Goal: Task Accomplishment & Management: Use online tool/utility

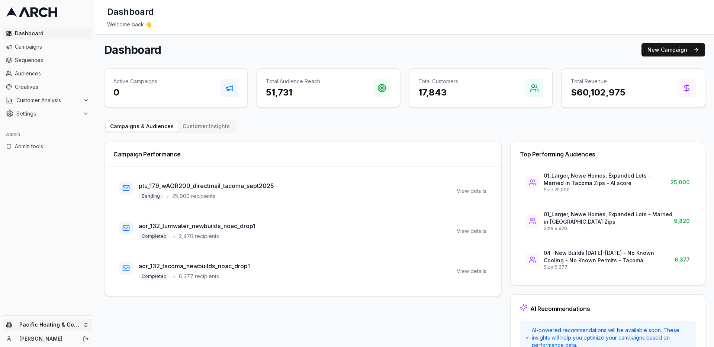
click at [77, 328] on html "Dashboard Campaigns Sequences Audiences Creatives Customer Analysis Settings Ad…" at bounding box center [357, 173] width 714 height 347
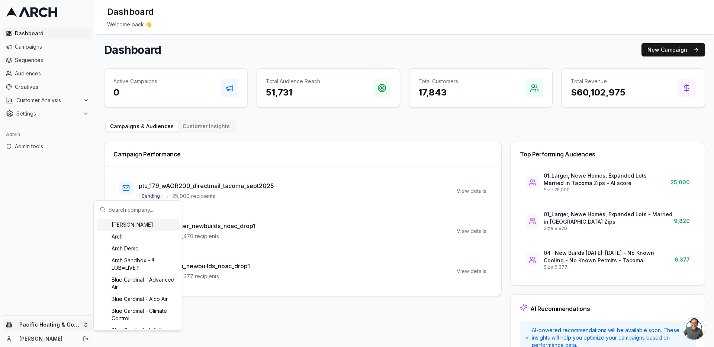
click at [132, 210] on input "text" at bounding box center [142, 209] width 67 height 15
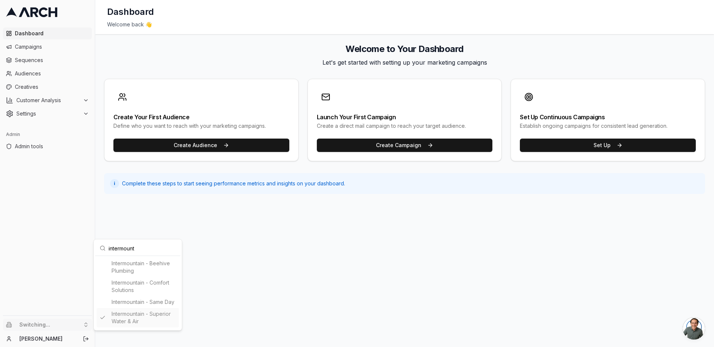
type input "intermount"
click at [55, 88] on html "Dashboard Campaigns Sequences Audiences Creatives Customer Analysis Settings Ad…" at bounding box center [357, 173] width 714 height 347
click at [55, 88] on span "Creatives" at bounding box center [52, 86] width 74 height 7
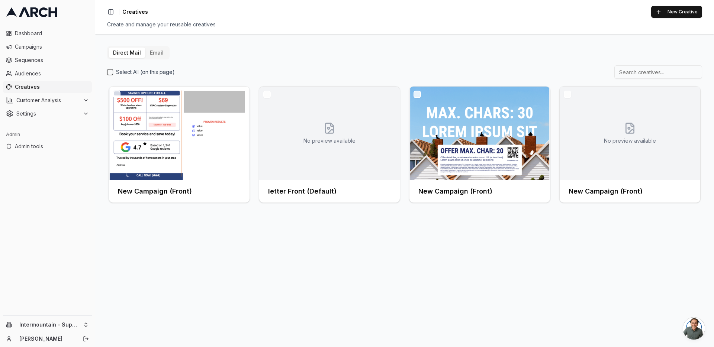
click at [150, 55] on button "Email" at bounding box center [156, 53] width 23 height 10
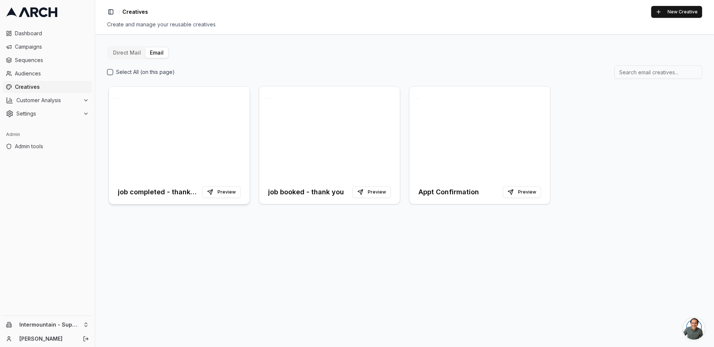
click at [213, 118] on div at bounding box center [179, 134] width 141 height 94
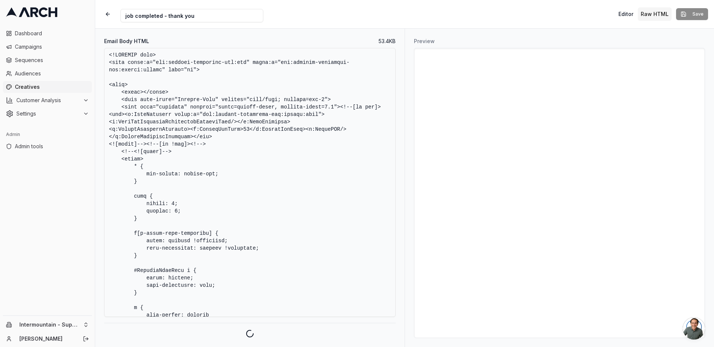
click at [274, 135] on textarea "Email Body HTML" at bounding box center [249, 182] width 291 height 269
click at [273, 173] on textarea "Email Body HTML" at bounding box center [249, 161] width 291 height 226
click at [239, 111] on textarea "Email Body HTML" at bounding box center [249, 161] width 291 height 226
click at [254, 198] on textarea "Email Body HTML" at bounding box center [249, 161] width 291 height 226
click at [233, 330] on button "Sample Data Inspector" at bounding box center [249, 328] width 291 height 19
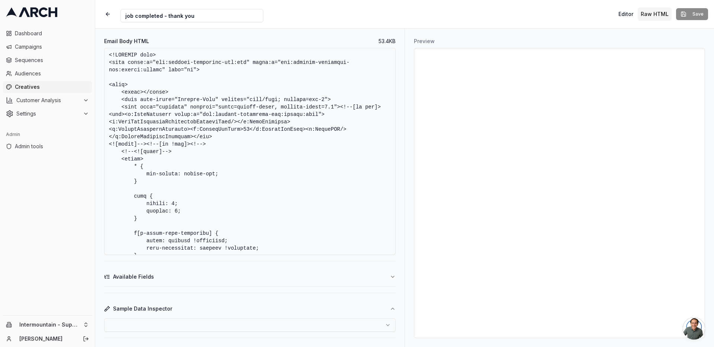
click at [197, 327] on html "Dashboard Campaigns Sequences Audiences Creatives Customer Analysis Settings Ad…" at bounding box center [357, 173] width 714 height 347
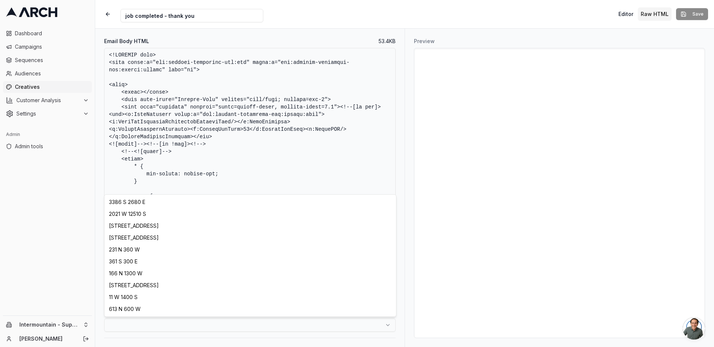
select select "572d9063-3f57-4b4a-9c3a-ceeebc13a114"
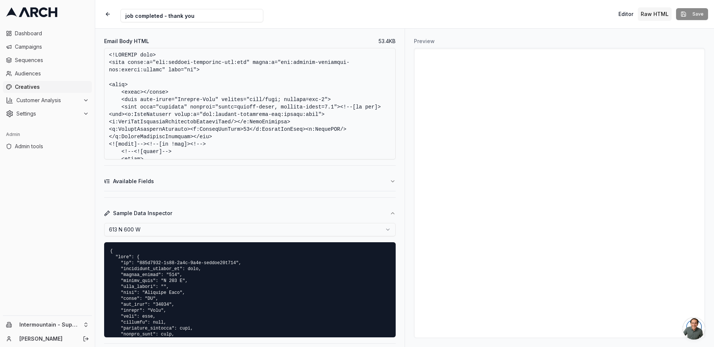
click at [248, 103] on textarea "Email Body HTML" at bounding box center [249, 104] width 291 height 112
click at [275, 112] on textarea "Email Body HTML" at bounding box center [249, 104] width 291 height 112
click at [220, 92] on textarea "Email Body HTML" at bounding box center [249, 104] width 291 height 112
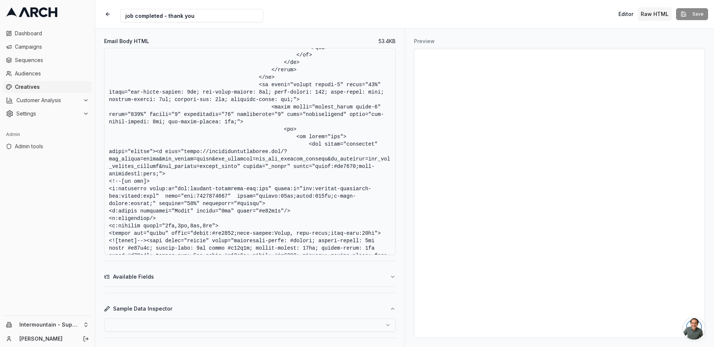
scroll to position [9127, 0]
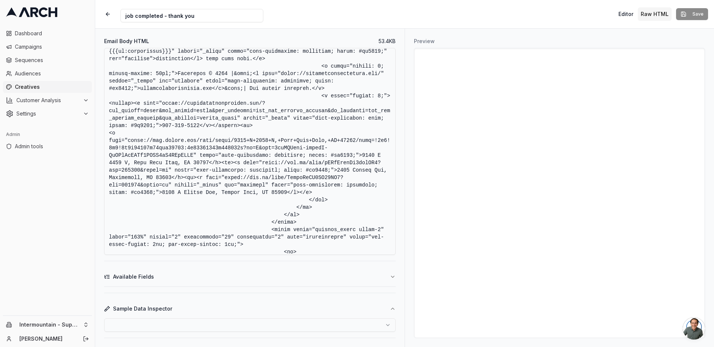
click at [166, 153] on textarea "Email Body HTML" at bounding box center [249, 151] width 291 height 207
drag, startPoint x: 148, startPoint y: 149, endPoint x: 232, endPoint y: 173, distance: 87.4
click at [232, 173] on textarea "Email Body HTML" at bounding box center [249, 151] width 291 height 207
click at [205, 169] on textarea "Email Body HTML" at bounding box center [249, 151] width 291 height 207
drag, startPoint x: 180, startPoint y: 167, endPoint x: 147, endPoint y: 149, distance: 37.6
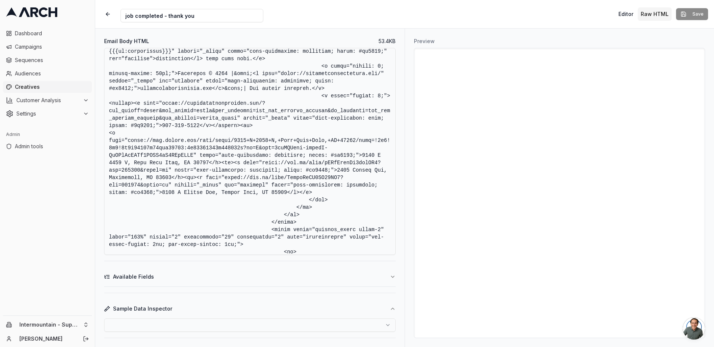
click at [147, 149] on textarea "Email Body HTML" at bounding box center [249, 151] width 291 height 207
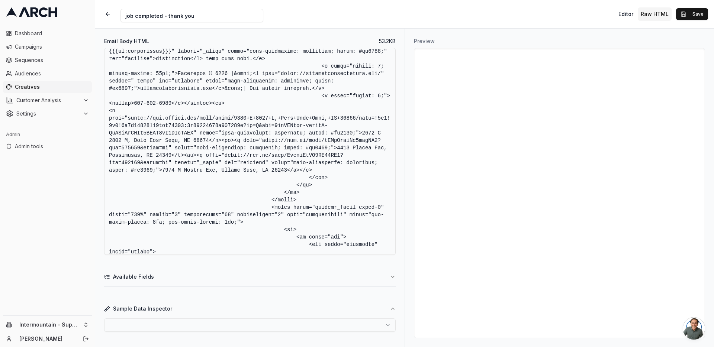
paste textarea "<a href="tel:8338100552" target="_blank" style="color:#db0029;text-decoration:n…"
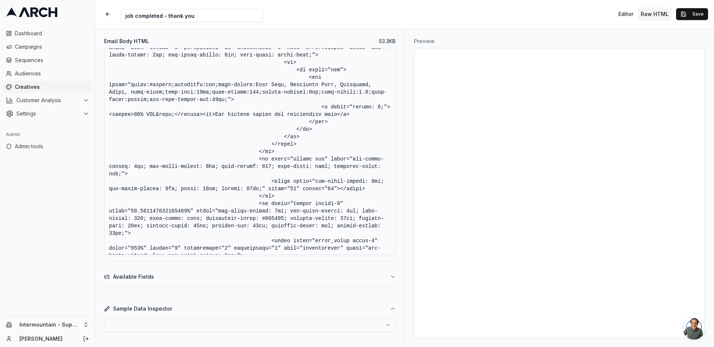
scroll to position [9123, 0]
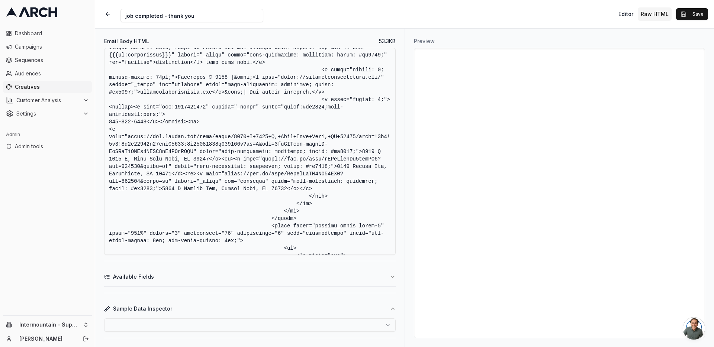
click at [121, 152] on textarea "Email Body HTML" at bounding box center [249, 151] width 291 height 207
drag, startPoint x: 122, startPoint y: 152, endPoint x: 187, endPoint y: 168, distance: 67.1
click at [187, 168] on textarea "Email Body HTML" at bounding box center [249, 151] width 291 height 207
paste textarea "text-decoration: none; color: #2d3760;">833-810-0552</a></strong>"
click at [226, 158] on textarea "Email Body HTML" at bounding box center [249, 151] width 291 height 207
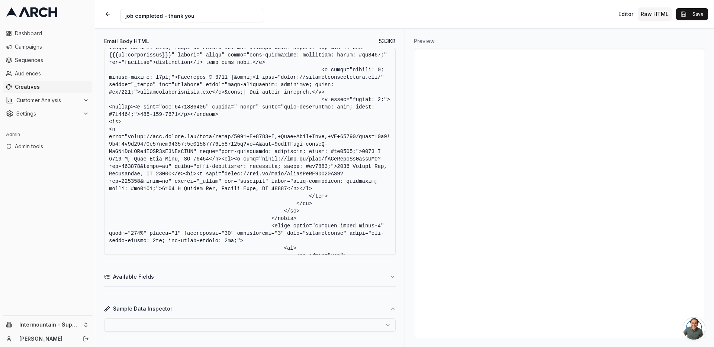
type textarea "<!DOCTYPE html> <html xmlns:v="urn:schemas-microsoft-com:vml" xmlns:o="urn:sche…"
click at [39, 11] on icon at bounding box center [43, 12] width 9 height 10
click at [687, 16] on button "Save" at bounding box center [692, 14] width 32 height 12
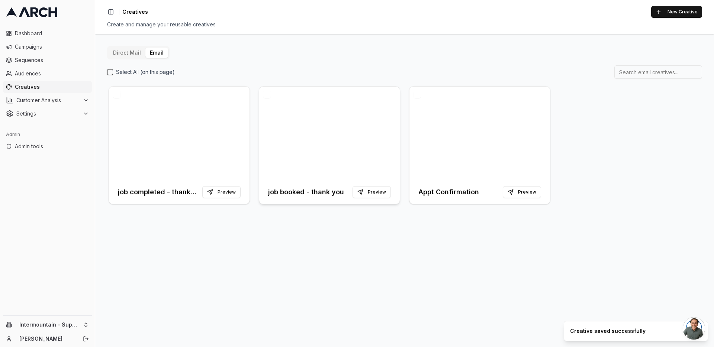
click at [282, 139] on div at bounding box center [329, 134] width 141 height 94
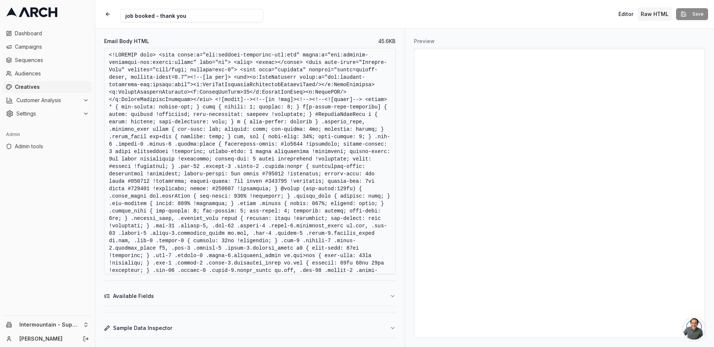
click at [235, 173] on textarea "Email Body HTML" at bounding box center [249, 161] width 291 height 226
click at [279, 156] on textarea "Email Body HTML" at bounding box center [249, 161] width 291 height 226
click at [226, 122] on textarea "Email Body HTML" at bounding box center [249, 161] width 291 height 226
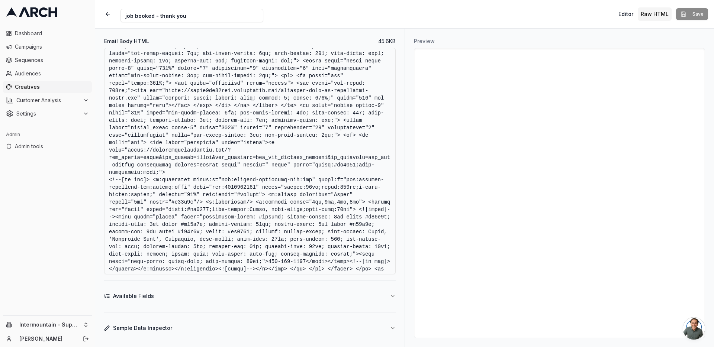
drag, startPoint x: 268, startPoint y: 157, endPoint x: 165, endPoint y: 186, distance: 106.9
click at [165, 186] on textarea "Email Body HTML" at bounding box center [249, 161] width 291 height 226
paste textarea "tel:8338100552" target="_blank" style="color:#db0029;text-decoration:none;">"
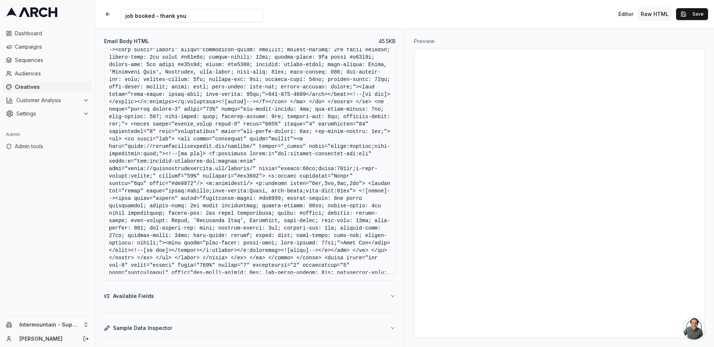
scroll to position [1098, 0]
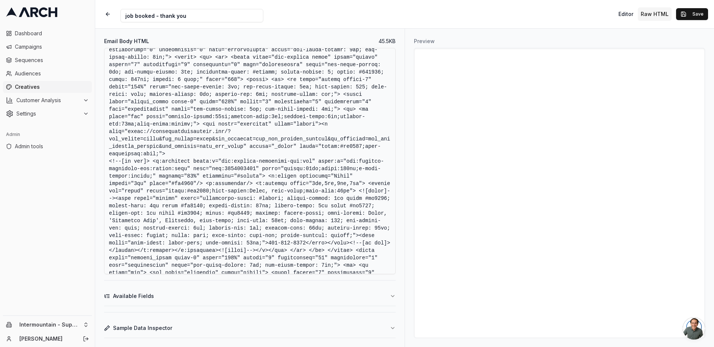
click at [157, 162] on textarea "Email Body HTML" at bounding box center [249, 161] width 291 height 226
drag, startPoint x: 157, startPoint y: 162, endPoint x: 252, endPoint y: 185, distance: 97.9
click at [252, 185] on textarea "Email Body HTML" at bounding box center [249, 161] width 291 height 226
paste textarea "tel:8338100552" target="_blank" style="color:#db0029;text-decoration:none;">"
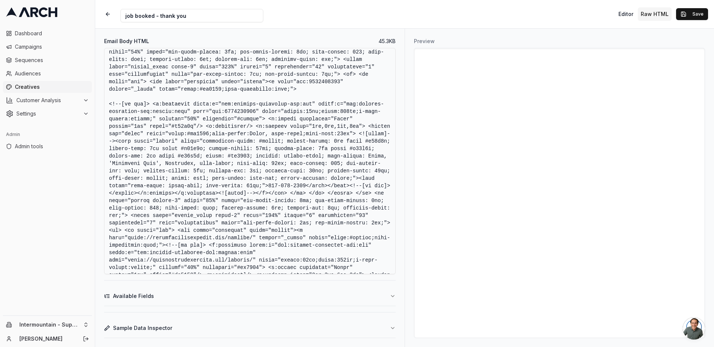
scroll to position [492, 0]
click at [263, 115] on textarea "Email Body HTML" at bounding box center [249, 161] width 291 height 226
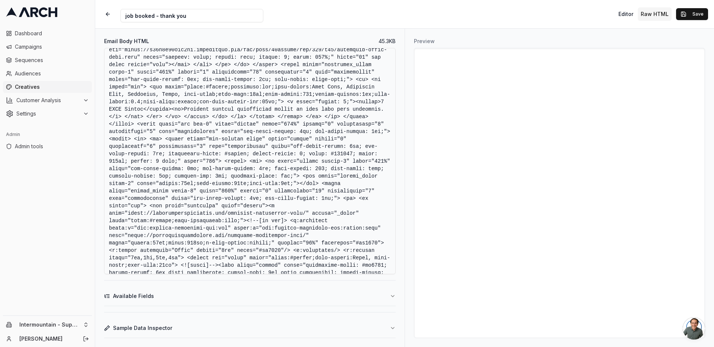
scroll to position [3901, 0]
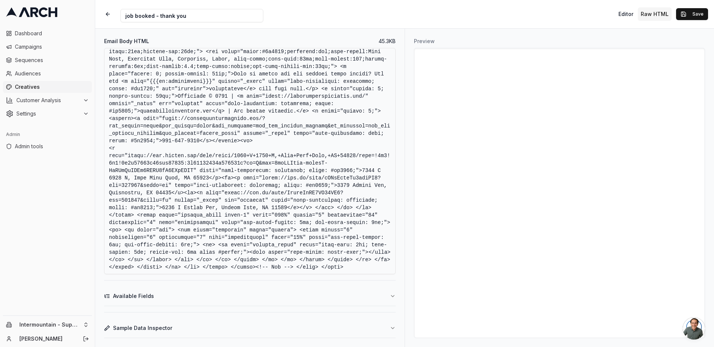
click at [239, 168] on textarea "Email Body HTML" at bounding box center [249, 161] width 291 height 226
drag, startPoint x: 222, startPoint y: 160, endPoint x: 259, endPoint y: 183, distance: 43.1
click at [259, 183] on textarea "Email Body HTML" at bounding box center [249, 161] width 291 height 226
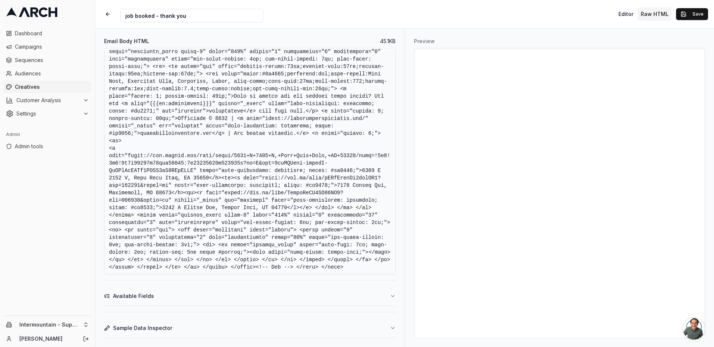
paste textarea "strong><a href="tel:8338100552" target="_blank" style="text-decoration: none; c…"
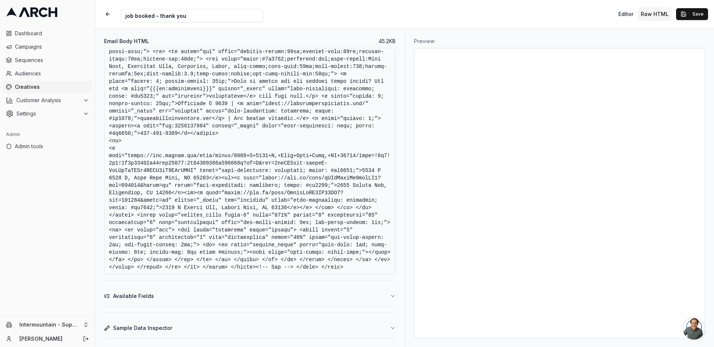
scroll to position [3944, 0]
type textarea "<!DOCTYPE html> <html xmlns:v="urn:schemas-microsoft-com:vml" xmlns:o="urn:sche…"
click at [687, 14] on button "Save" at bounding box center [692, 14] width 32 height 12
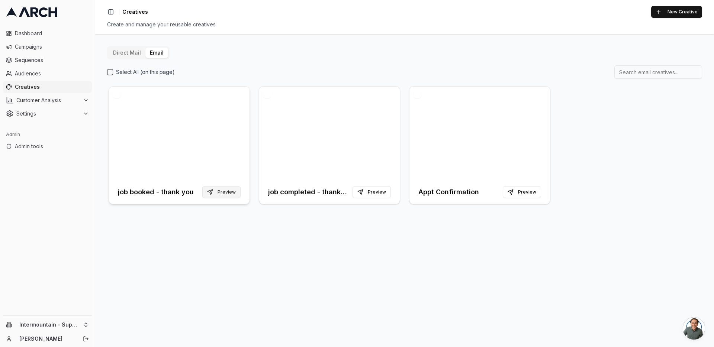
click at [226, 193] on button "Preview" at bounding box center [221, 192] width 38 height 12
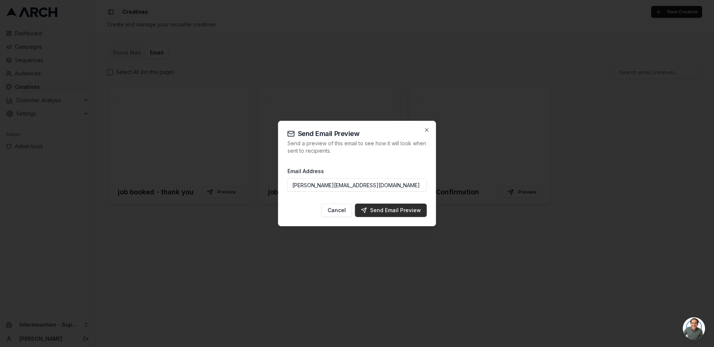
click at [386, 212] on div "Send Email Preview" at bounding box center [391, 210] width 60 height 7
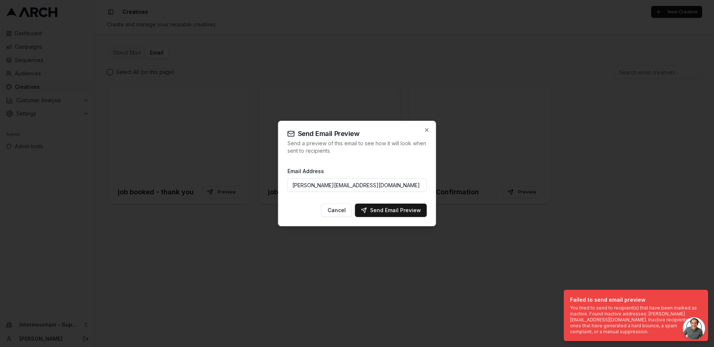
click at [308, 185] on input "jimmy@getarch.com" at bounding box center [356, 184] width 139 height 13
click at [396, 213] on div "Send Email Preview" at bounding box center [391, 210] width 60 height 7
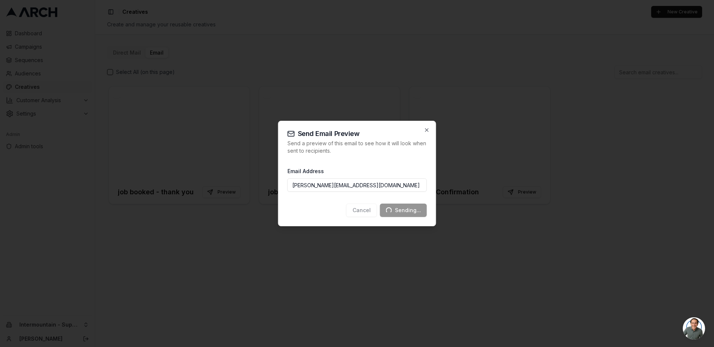
type input "jimmy@getarch.com"
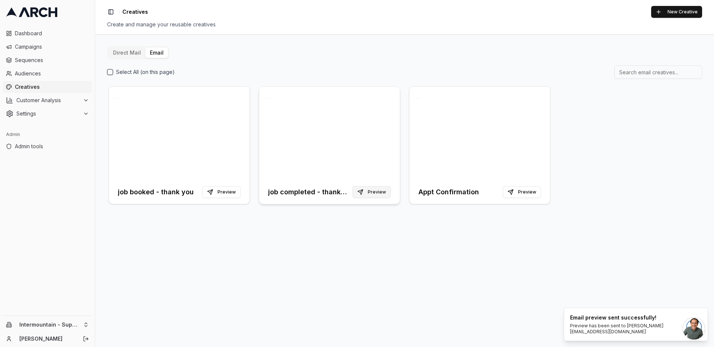
click at [375, 190] on button "Preview" at bounding box center [371, 192] width 38 height 12
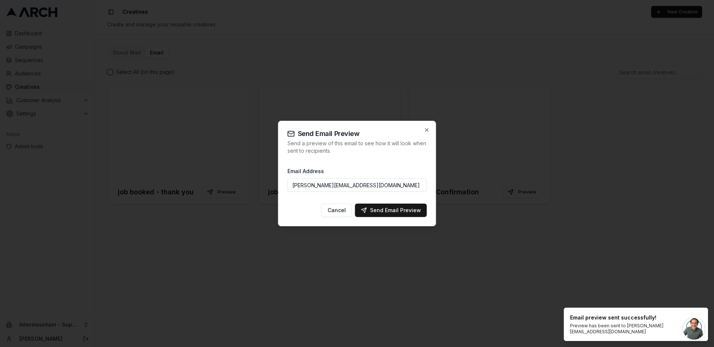
click at [307, 185] on input "jimmy@getarch.com" at bounding box center [356, 184] width 139 height 13
type input "jimmy@getarch.com"
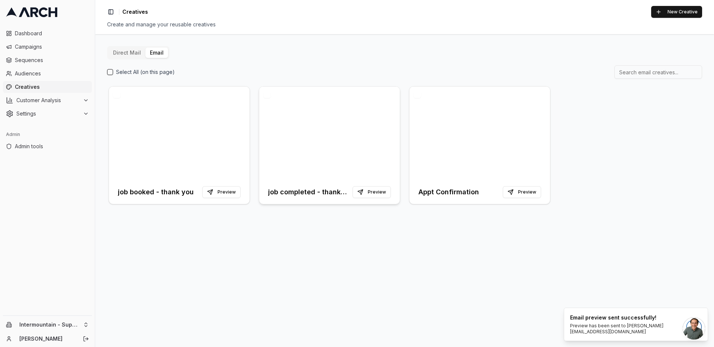
click at [271, 138] on div at bounding box center [329, 134] width 141 height 94
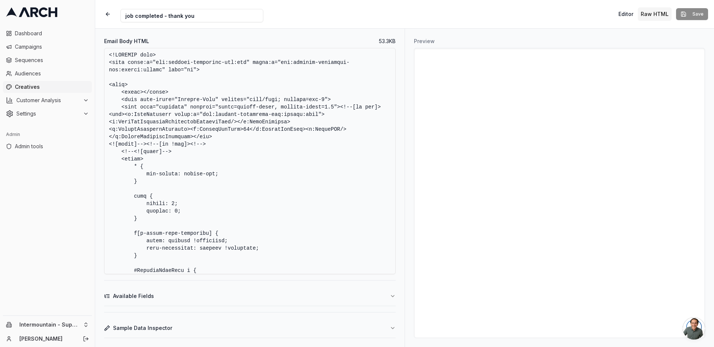
click at [248, 110] on textarea "Email Body HTML" at bounding box center [249, 161] width 291 height 226
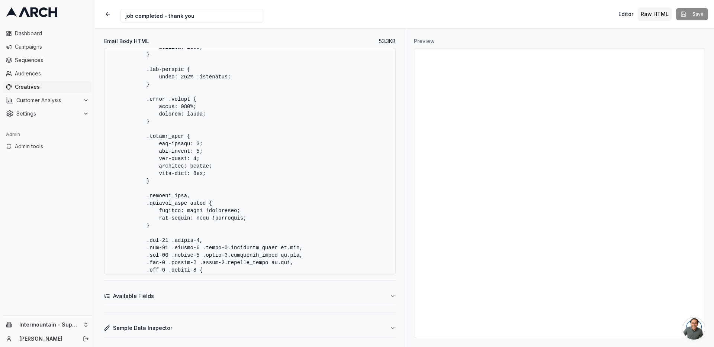
scroll to position [421, 0]
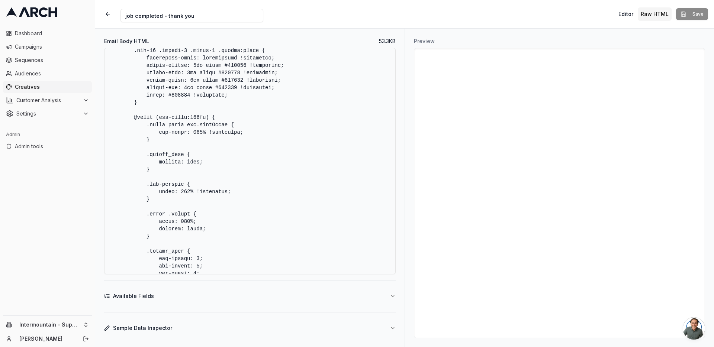
click at [207, 121] on textarea "Email Body HTML" at bounding box center [249, 161] width 291 height 226
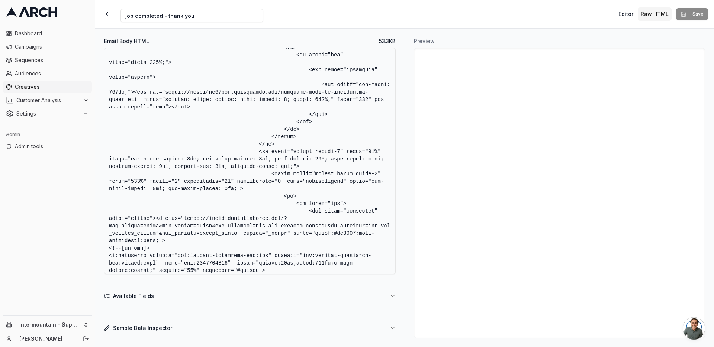
scroll to position [1291, 0]
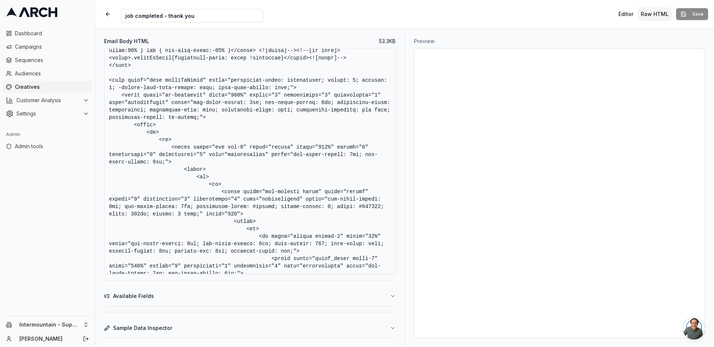
click at [258, 152] on textarea "Email Body HTML" at bounding box center [249, 161] width 291 height 226
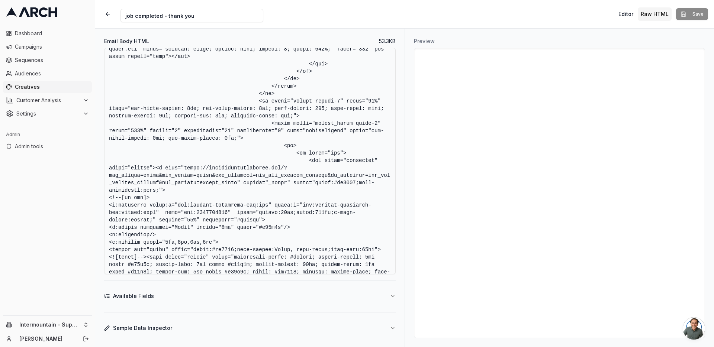
scroll to position [1570, 0]
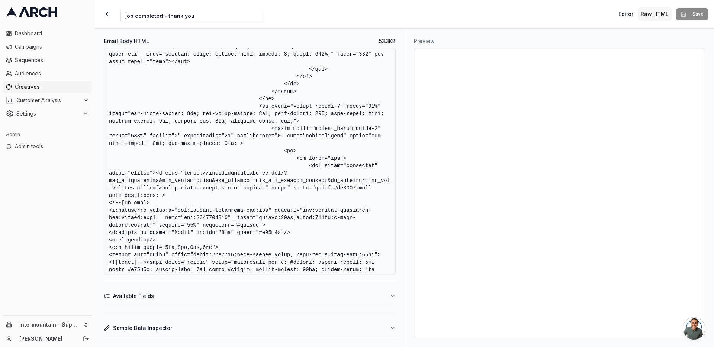
click at [209, 217] on textarea "Email Body HTML" at bounding box center [249, 161] width 291 height 226
click at [181, 200] on textarea "Email Body HTML" at bounding box center [249, 161] width 291 height 226
click at [178, 191] on textarea "Email Body HTML" at bounding box center [249, 161] width 291 height 226
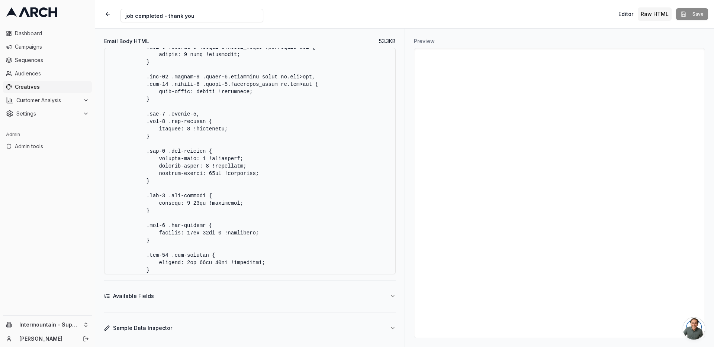
scroll to position [989, 0]
click at [215, 129] on textarea "Email Body HTML" at bounding box center [249, 161] width 291 height 226
click at [342, 77] on textarea "Email Body HTML" at bounding box center [249, 161] width 291 height 226
click at [239, 133] on textarea "Email Body HTML" at bounding box center [249, 161] width 291 height 226
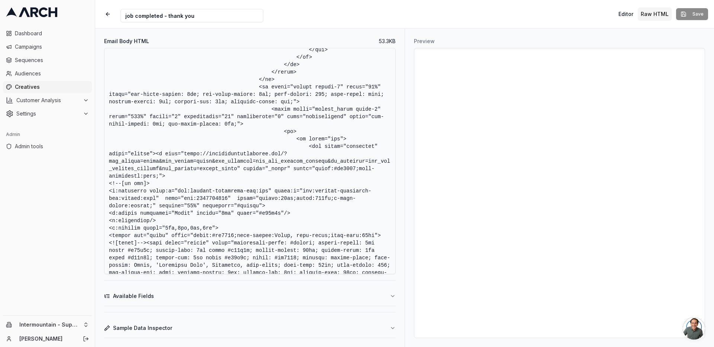
drag, startPoint x: 157, startPoint y: 154, endPoint x: 185, endPoint y: 175, distance: 35.6
click at [185, 175] on textarea "Email Body HTML" at bounding box center [249, 161] width 291 height 226
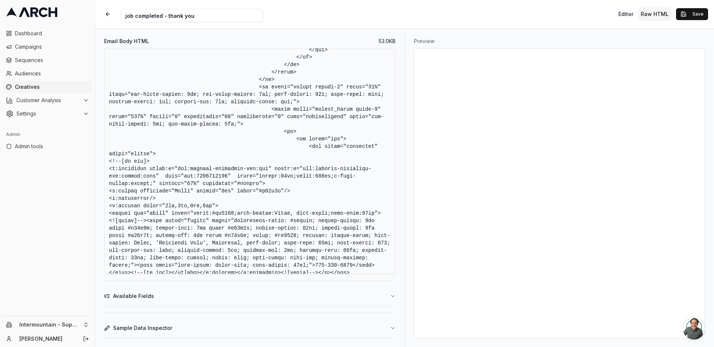
paste textarea "<a href="tel:8338100552" target="_blank" style="color:#db0029;text-decoration:n…"
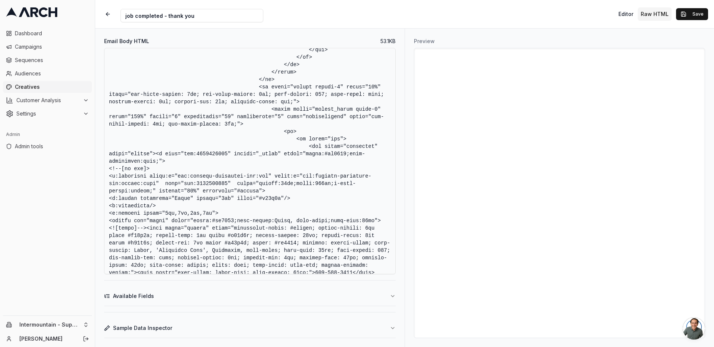
type textarea "<!DOCTYPE html> <html xmlns:v="urn:schemas-microsoft-com:vml" xmlns:o="urn:sche…"
click at [688, 10] on button "Save" at bounding box center [692, 14] width 32 height 12
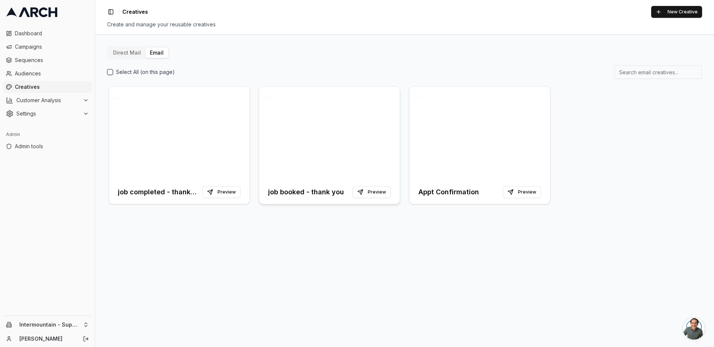
click at [289, 128] on div at bounding box center [329, 134] width 141 height 94
click at [182, 132] on div at bounding box center [179, 134] width 141 height 94
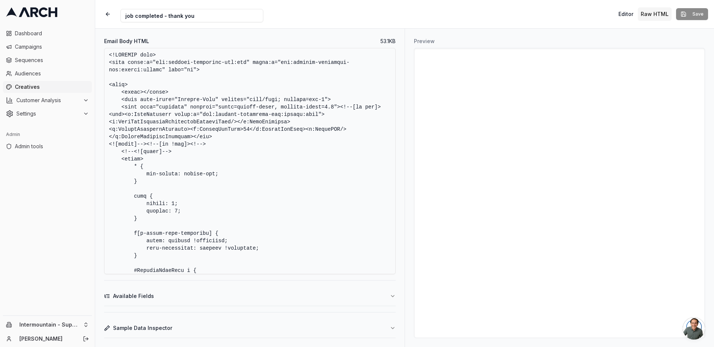
click at [222, 137] on textarea "Email Body HTML" at bounding box center [249, 161] width 291 height 226
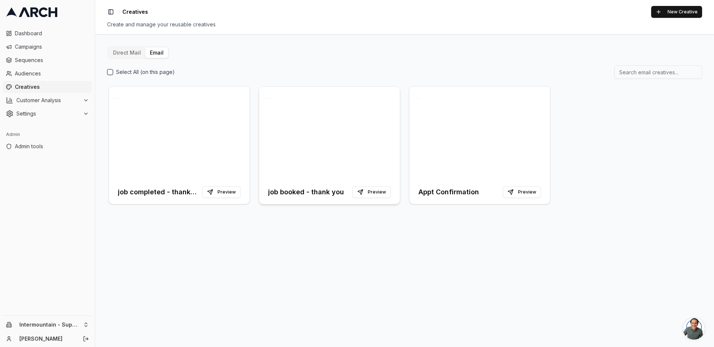
click at [297, 106] on div at bounding box center [329, 134] width 141 height 94
click at [203, 133] on div at bounding box center [179, 134] width 141 height 94
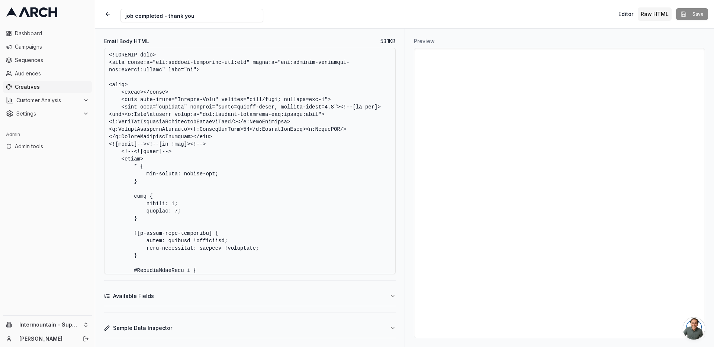
click at [290, 154] on textarea "Email Body HTML" at bounding box center [249, 161] width 291 height 226
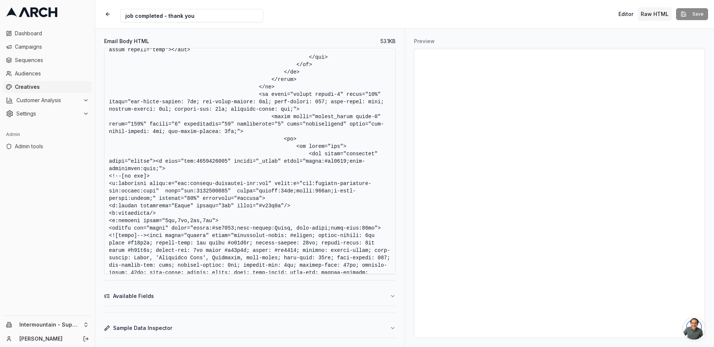
scroll to position [1819, 0]
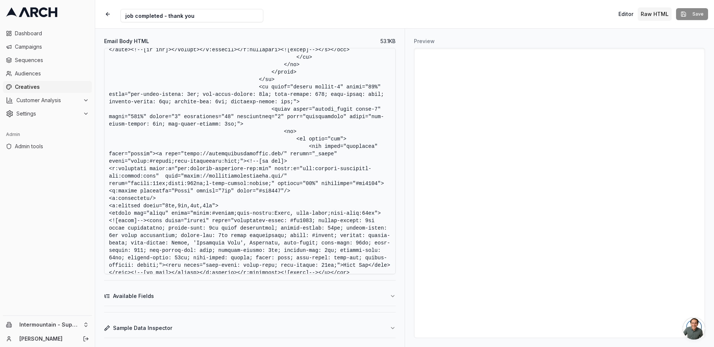
drag, startPoint x: 157, startPoint y: 162, endPoint x: 248, endPoint y: 167, distance: 91.6
click at [248, 167] on textarea "Email Body HTML" at bounding box center [249, 161] width 291 height 226
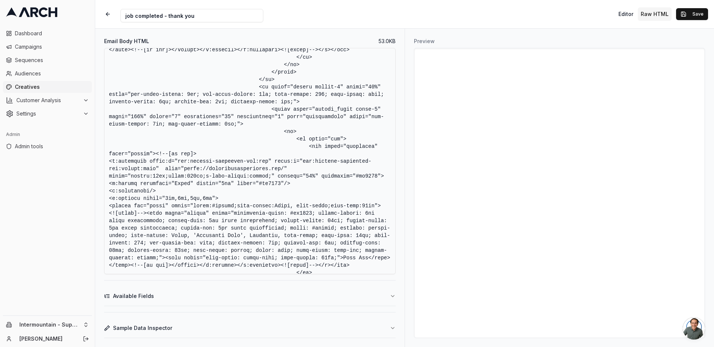
paste textarea "a href="https://superiorwaterandair.com/?utm_source=email&utm_medium=email&utm_…"
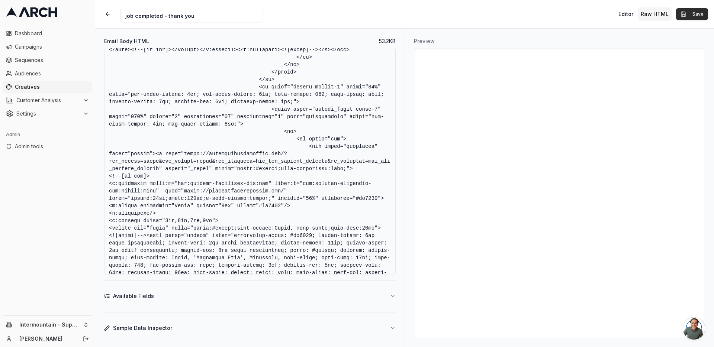
type textarea "<!DOCTYPE html> <html xmlns:v="urn:schemas-microsoft-com:vml" xmlns:o="urn:sche…"
click at [695, 15] on button "Save" at bounding box center [692, 14] width 32 height 12
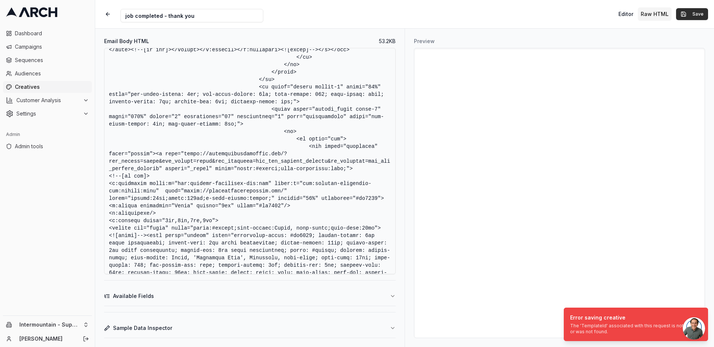
click at [684, 17] on button "Save" at bounding box center [692, 14] width 32 height 12
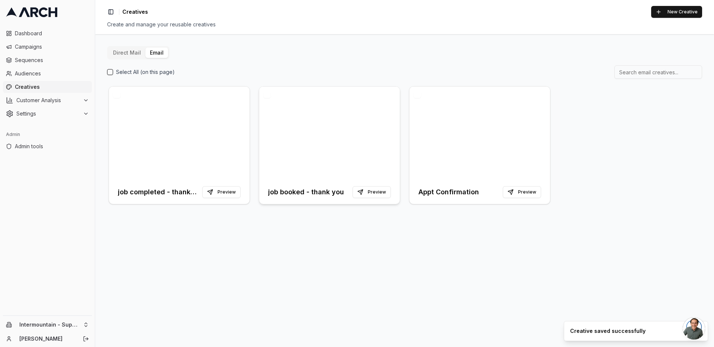
click at [266, 140] on div at bounding box center [329, 134] width 141 height 94
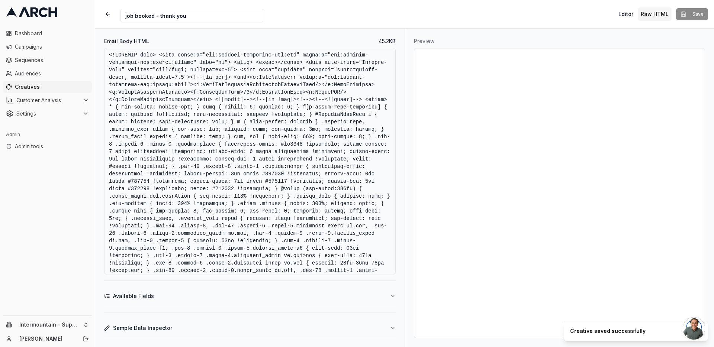
click at [271, 140] on textarea "Email Body HTML" at bounding box center [249, 161] width 291 height 226
click at [236, 165] on textarea "Email Body HTML" at bounding box center [249, 161] width 291 height 226
click at [219, 115] on textarea "Email Body HTML" at bounding box center [249, 161] width 291 height 226
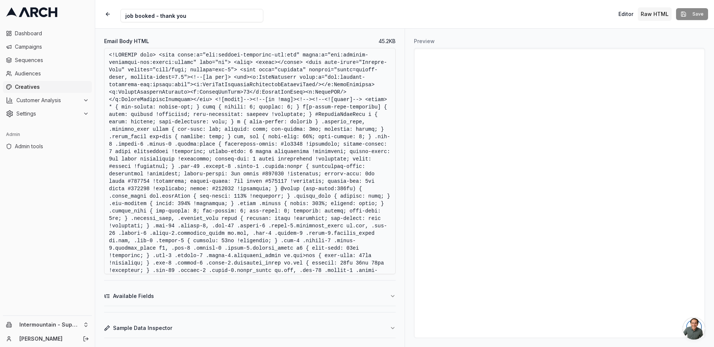
click at [316, 193] on textarea "Email Body HTML" at bounding box center [249, 161] width 291 height 226
click at [235, 145] on textarea "Email Body HTML" at bounding box center [249, 161] width 291 height 226
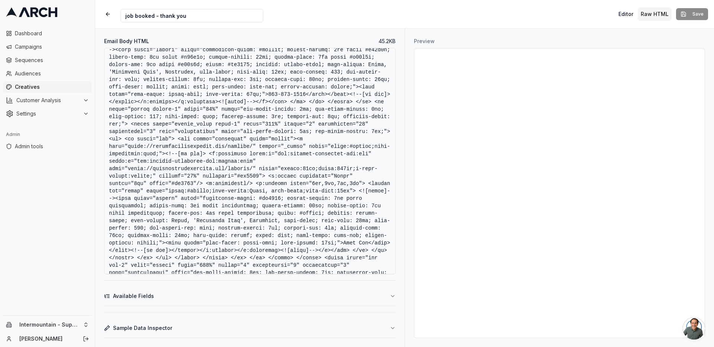
drag, startPoint x: 213, startPoint y: 162, endPoint x: 297, endPoint y: 167, distance: 84.9
click at [297, 167] on textarea "Email Body HTML" at bounding box center [249, 161] width 291 height 226
paste textarea "?utm_source=email&utm_medium=email&utm_campaign=sup_acq_generic_nurture&se_camp…"
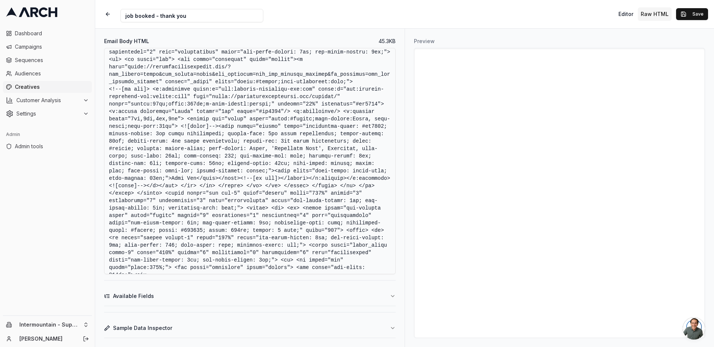
scroll to position [656, 0]
click at [320, 112] on textarea "Email Body HTML" at bounding box center [249, 161] width 291 height 226
drag, startPoint x: 213, startPoint y: 112, endPoint x: 337, endPoint y: 111, distance: 123.8
click at [337, 111] on textarea "Email Body HTML" at bounding box center [249, 161] width 291 height 226
paste textarea "?utm_source=email&utm_medium=email&utm_campaign=sup_acq_generic_nurture&se_camp…"
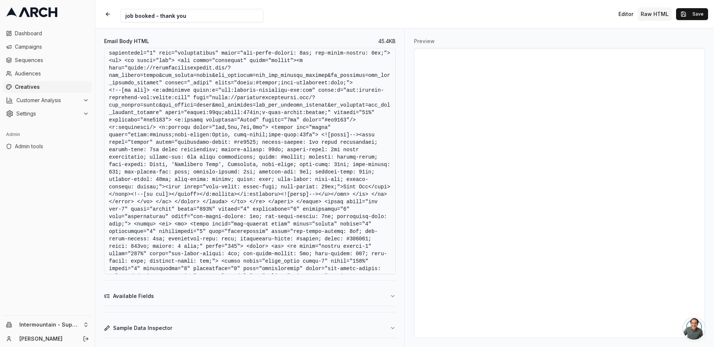
click at [295, 116] on textarea "Email Body HTML" at bounding box center [249, 161] width 291 height 226
type textarea "<!DOCTYPE html> <html xmlns:v="urn:schemas-microsoft-com:vml" xmlns:o="urn:sche…"
click at [690, 16] on button "Save" at bounding box center [692, 14] width 32 height 12
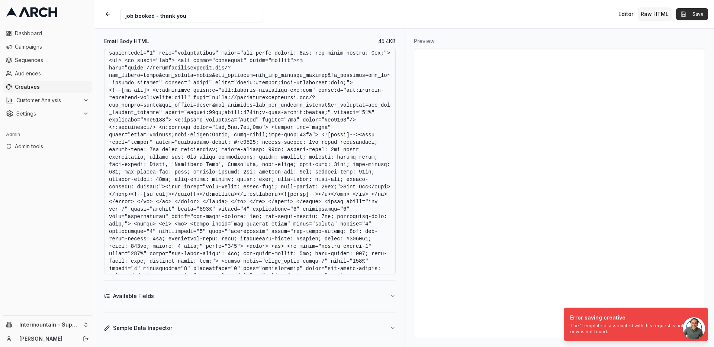
click at [685, 16] on button "Save" at bounding box center [692, 14] width 32 height 12
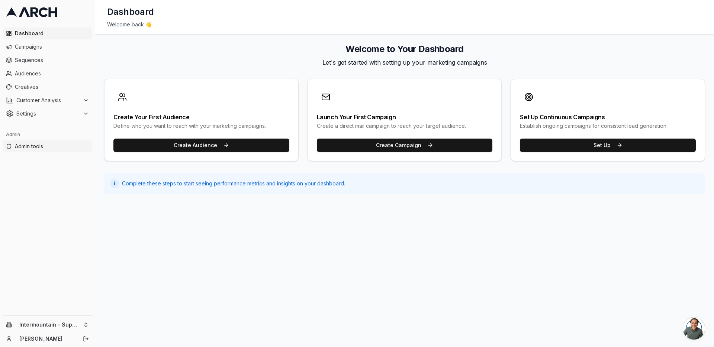
click at [61, 146] on span "Admin tools" at bounding box center [52, 146] width 74 height 7
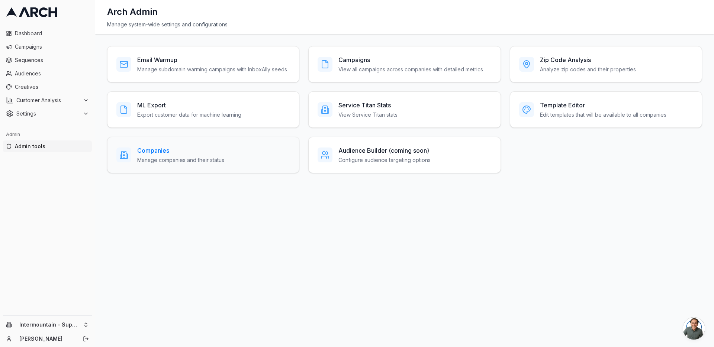
click at [204, 162] on p "Manage companies and their status" at bounding box center [180, 160] width 87 height 7
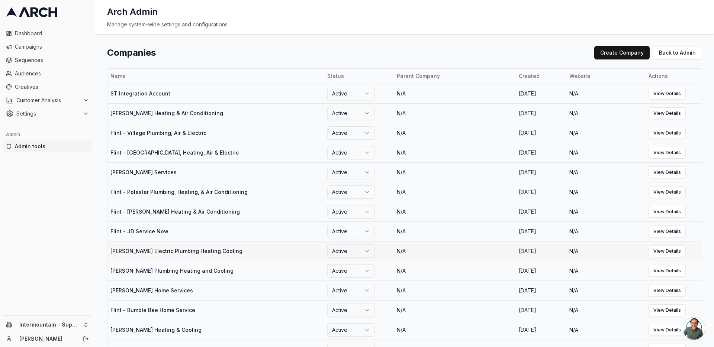
scroll to position [326, 0]
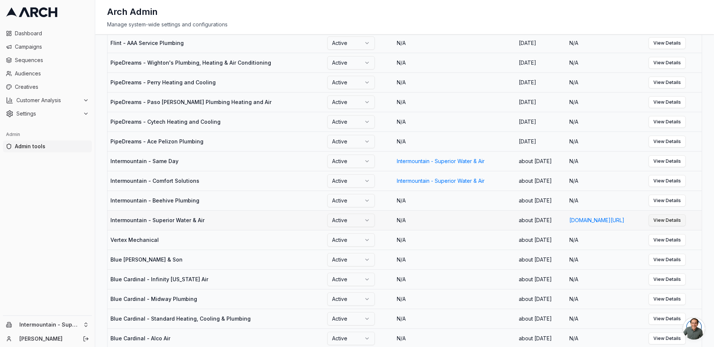
click at [670, 226] on link "View Details" at bounding box center [666, 221] width 37 height 12
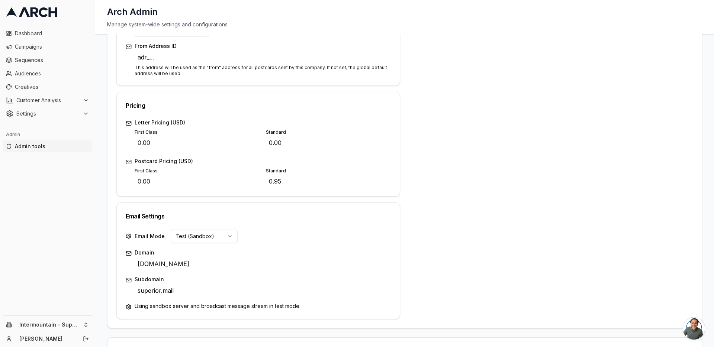
scroll to position [290, 0]
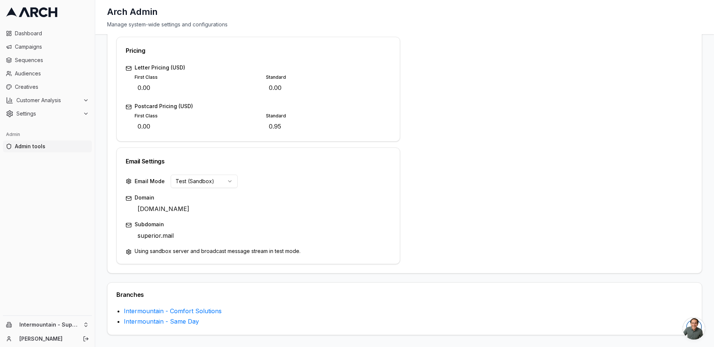
click at [203, 176] on html "Dashboard Campaigns Sequences Audiences Creatives Customer Analysis Settings Ad…" at bounding box center [357, 173] width 714 height 347
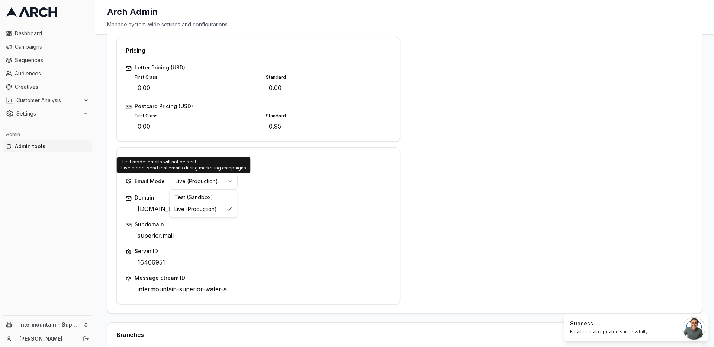
click at [183, 183] on html "Dashboard Campaigns Sequences Audiences Creatives Customer Analysis Settings Ad…" at bounding box center [357, 173] width 714 height 347
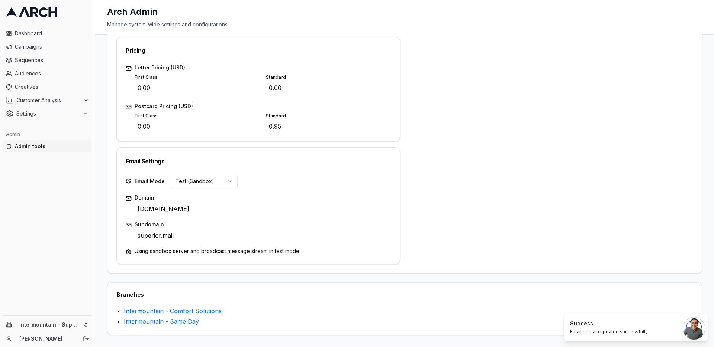
click at [195, 183] on html "Dashboard Campaigns Sequences Audiences Creatives Customer Analysis Settings Ad…" at bounding box center [357, 173] width 714 height 347
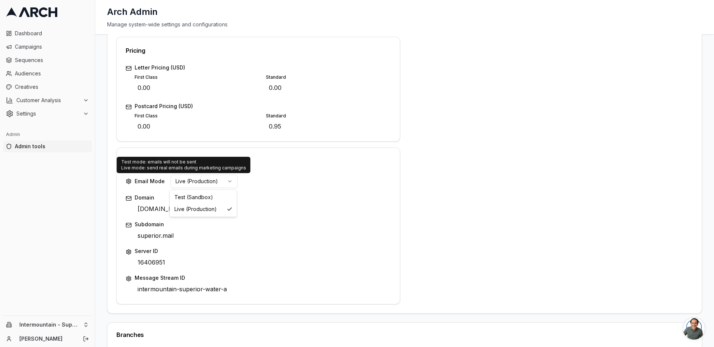
click at [220, 180] on html "Dashboard Campaigns Sequences Audiences Creatives Customer Analysis Settings Ad…" at bounding box center [357, 173] width 714 height 347
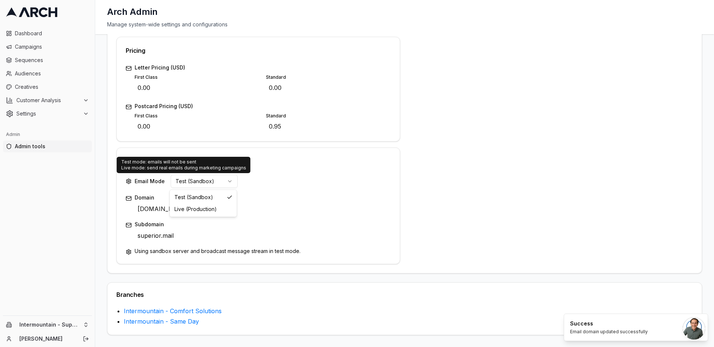
click at [191, 183] on html "Dashboard Campaigns Sequences Audiences Creatives Customer Analysis Settings Ad…" at bounding box center [357, 173] width 714 height 347
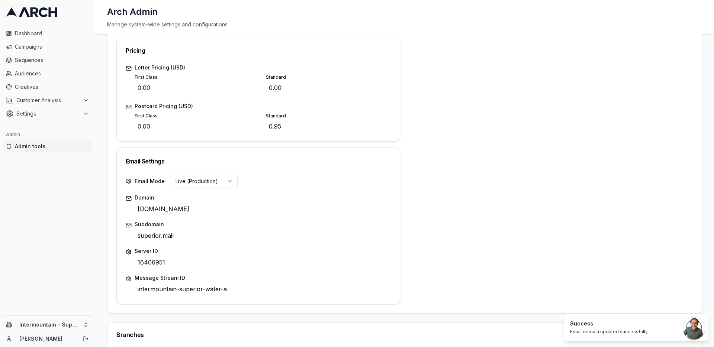
click at [223, 182] on html "Dashboard Campaigns Sequences Audiences Creatives Customer Analysis Settings Ad…" at bounding box center [357, 173] width 714 height 347
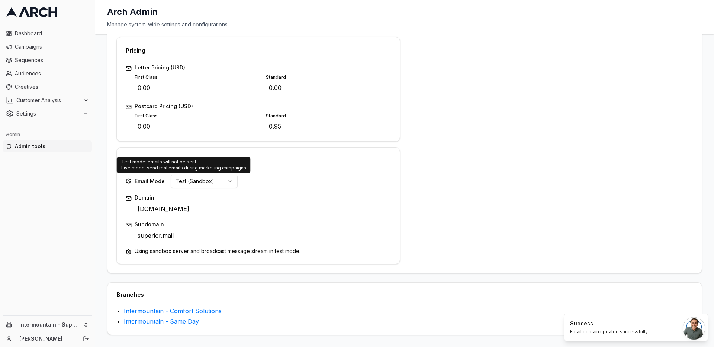
click at [226, 178] on html "Dashboard Campaigns Sequences Audiences Creatives Customer Analysis Settings Ad…" at bounding box center [357, 173] width 714 height 347
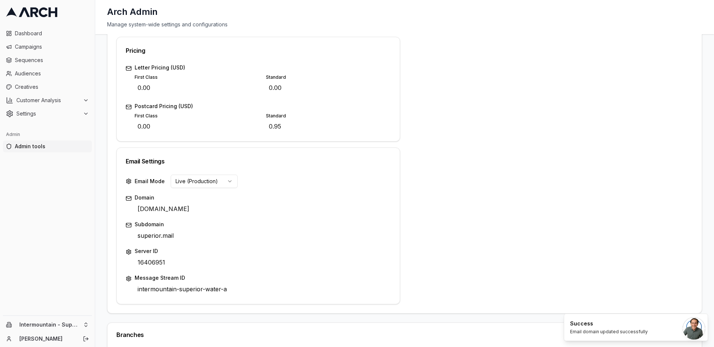
click at [210, 183] on html "Dashboard Campaigns Sequences Audiences Creatives Customer Analysis Settings Ad…" at bounding box center [357, 173] width 714 height 347
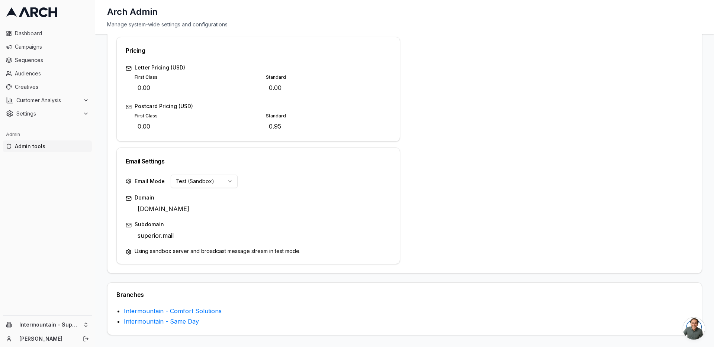
click at [115, 158] on div "Status Active Company Name Intermountain - Superior Water & Air Edit Descriptio…" at bounding box center [404, 38] width 594 height 471
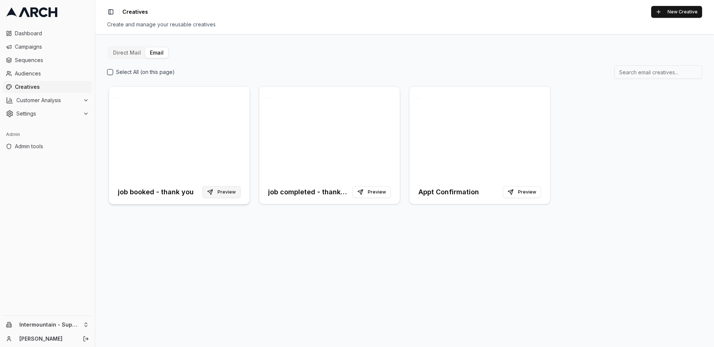
click at [220, 194] on button "Preview" at bounding box center [221, 192] width 38 height 12
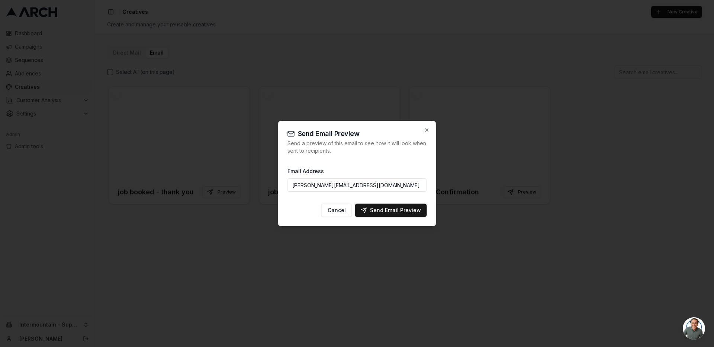
click at [306, 186] on input "[PERSON_NAME][EMAIL_ADDRESS][DOMAIN_NAME]" at bounding box center [356, 184] width 139 height 13
click at [406, 212] on div "Send Email Preview" at bounding box center [391, 210] width 60 height 7
type input "[PERSON_NAME][EMAIL_ADDRESS][DOMAIN_NAME]"
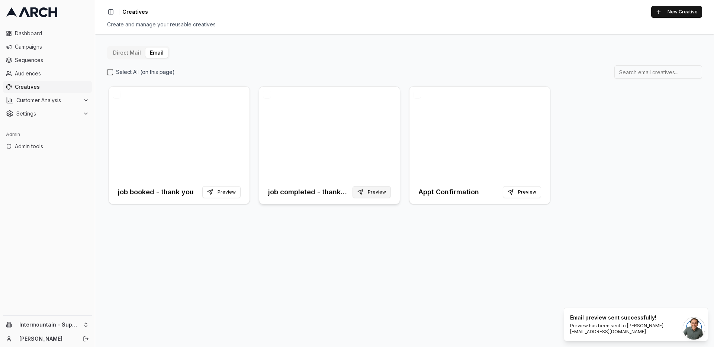
click at [367, 190] on button "Preview" at bounding box center [371, 192] width 38 height 12
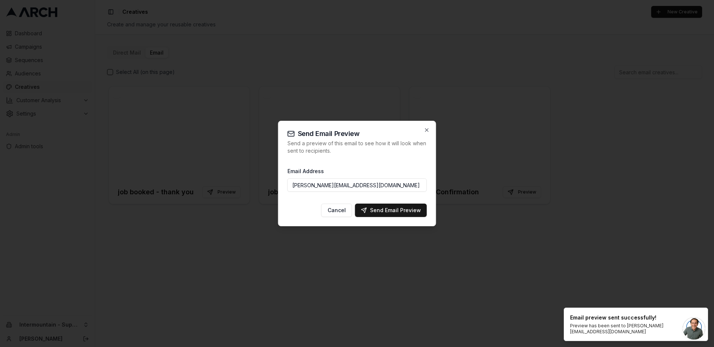
click at [307, 185] on input "[PERSON_NAME][EMAIL_ADDRESS][DOMAIN_NAME]" at bounding box center [356, 184] width 139 height 13
type input "[PERSON_NAME][EMAIL_ADDRESS][DOMAIN_NAME]"
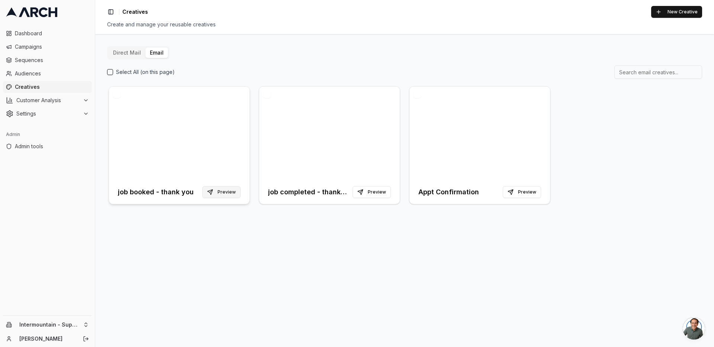
click at [219, 194] on button "Preview" at bounding box center [221, 192] width 38 height 12
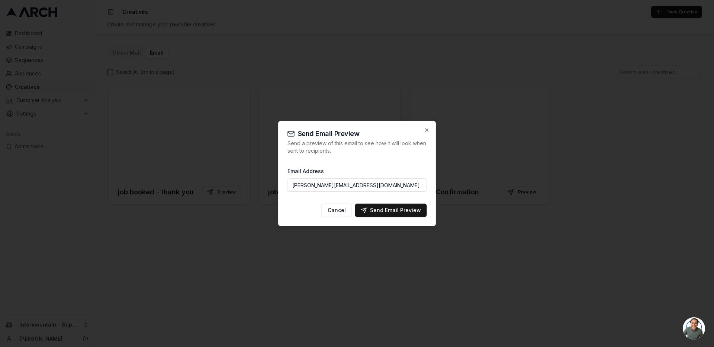
click at [306, 186] on input "jimmy@getarch.com" at bounding box center [356, 184] width 139 height 13
click at [402, 212] on div "Send Email Preview" at bounding box center [391, 210] width 60 height 7
type input "jimmy@getarch.com"
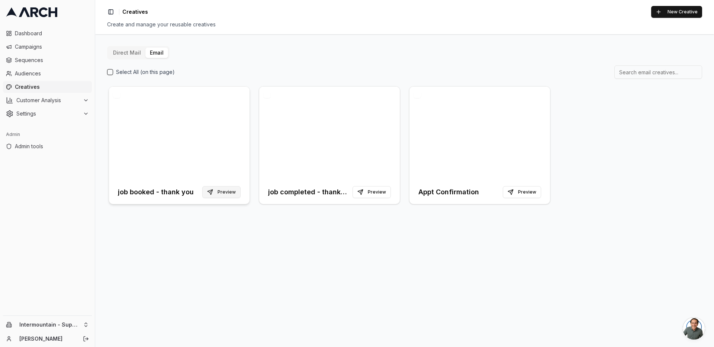
click at [224, 191] on button "Preview" at bounding box center [221, 192] width 38 height 12
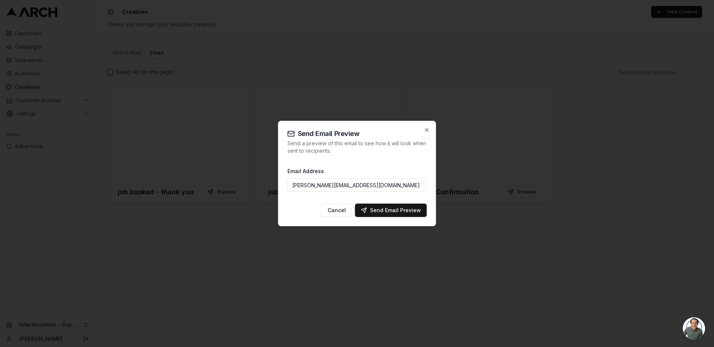
click at [302, 186] on input "jimmy@getarch.com" at bounding box center [356, 184] width 139 height 13
click at [303, 186] on input "jimmy@getarch.com" at bounding box center [356, 184] width 139 height 13
click at [403, 207] on div "Send Email Preview" at bounding box center [391, 210] width 60 height 7
type input "jimmy@getarch.com"
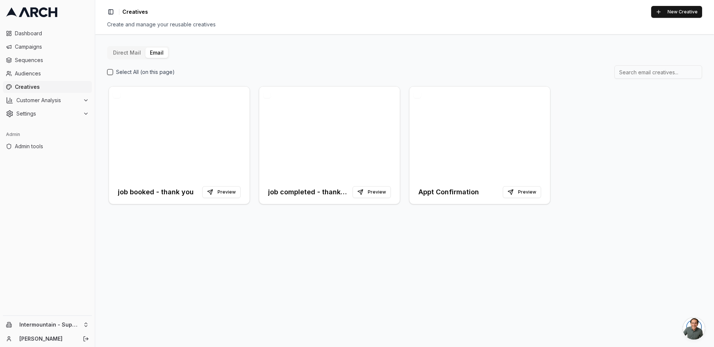
click at [254, 94] on div "job booked - thank you Preview job completed - thank you Preview Appt Confirmat…" at bounding box center [404, 145] width 595 height 121
click at [253, 114] on div "job booked - thank you Preview job completed - thank you Preview Appt Confirmat…" at bounding box center [404, 145] width 595 height 121
click at [202, 123] on div at bounding box center [179, 134] width 141 height 94
click at [331, 246] on div "Direct Mail Email Select All (on this page) job booked - thank you Preview job …" at bounding box center [404, 190] width 619 height 313
click at [223, 197] on button "Preview" at bounding box center [221, 192] width 38 height 12
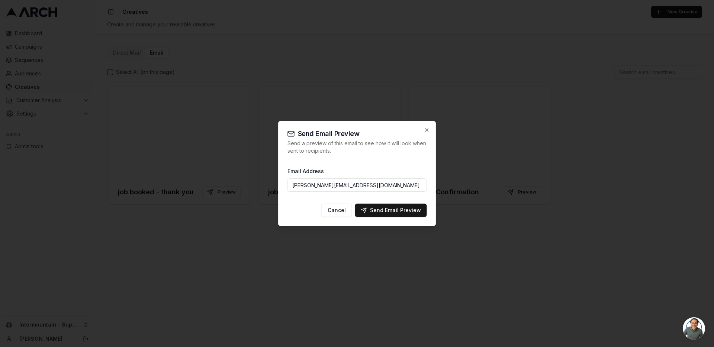
click at [307, 185] on input "[PERSON_NAME][EMAIL_ADDRESS][DOMAIN_NAME]" at bounding box center [356, 184] width 139 height 13
click at [383, 209] on div "Send Email Preview" at bounding box center [391, 210] width 60 height 7
type input "[PERSON_NAME][EMAIL_ADDRESS][DOMAIN_NAME]"
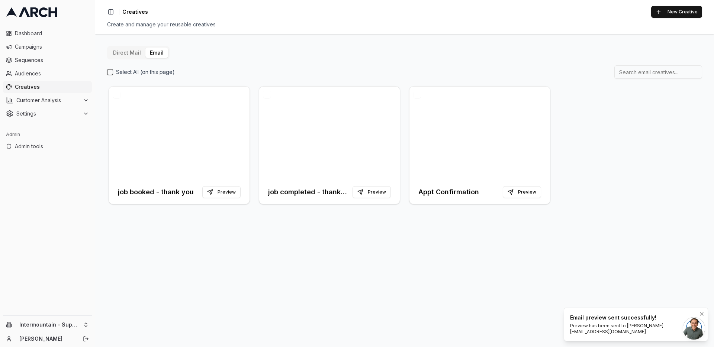
click at [581, 332] on div "Preview has been sent to jimmy+555@getarch.com" at bounding box center [634, 329] width 129 height 12
click at [429, 276] on div "Direct Mail Email Select All (on this page) job booked - thank you Preview job …" at bounding box center [404, 190] width 619 height 313
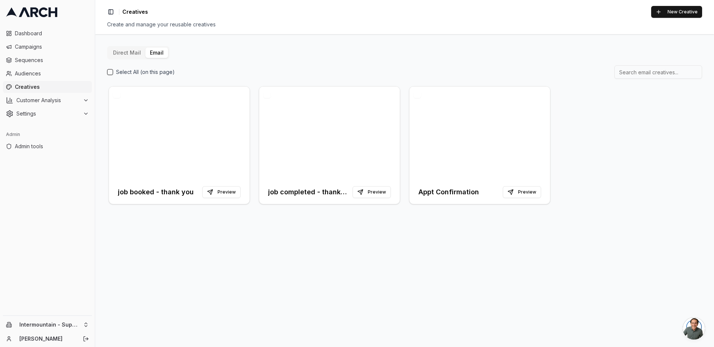
click at [450, 253] on div "Direct Mail Email Select All (on this page) job booked - thank you Preview job …" at bounding box center [404, 190] width 619 height 313
drag, startPoint x: 398, startPoint y: 113, endPoint x: 397, endPoint y: 148, distance: 34.2
click at [397, 148] on div at bounding box center [329, 134] width 141 height 94
click at [222, 140] on div at bounding box center [179, 134] width 141 height 94
click at [249, 277] on div "Direct Mail Email Select All (on this page) job booked - thank you Preview job …" at bounding box center [404, 190] width 619 height 313
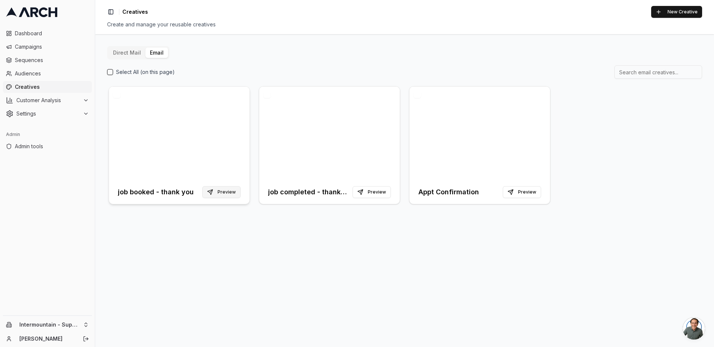
click at [225, 194] on button "Preview" at bounding box center [221, 192] width 38 height 12
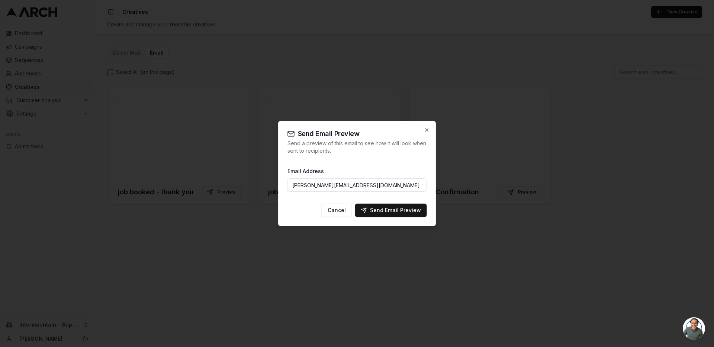
click at [303, 184] on input "[PERSON_NAME][EMAIL_ADDRESS][DOMAIN_NAME]" at bounding box center [356, 184] width 139 height 13
click at [382, 210] on div "Send Email Preview" at bounding box center [391, 210] width 60 height 7
type input "[PERSON_NAME][EMAIL_ADDRESS][DOMAIN_NAME]"
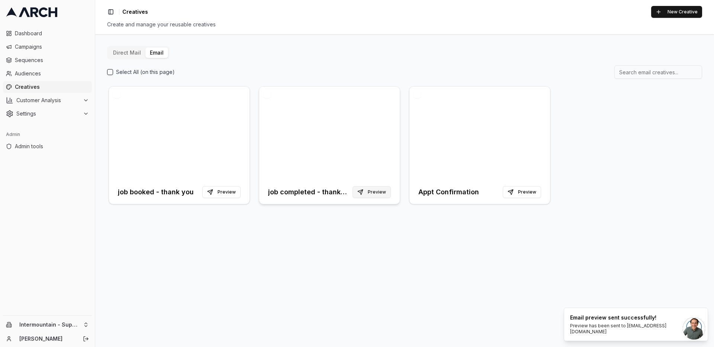
click at [367, 190] on button "Preview" at bounding box center [371, 192] width 38 height 12
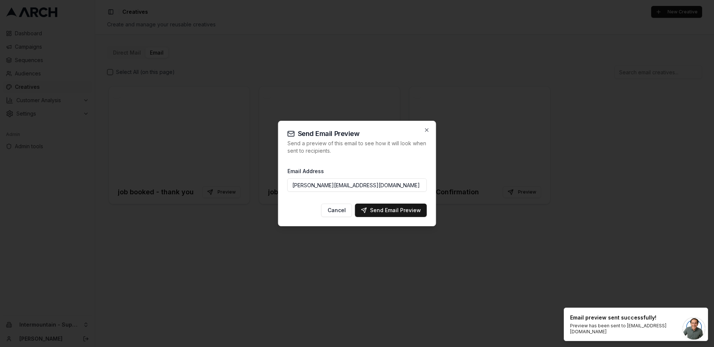
click at [296, 186] on input "[PERSON_NAME][EMAIL_ADDRESS][DOMAIN_NAME]" at bounding box center [356, 184] width 139 height 13
click at [399, 213] on div "Send Email Preview" at bounding box center [391, 210] width 60 height 7
type input "[PERSON_NAME][EMAIL_ADDRESS][DOMAIN_NAME]"
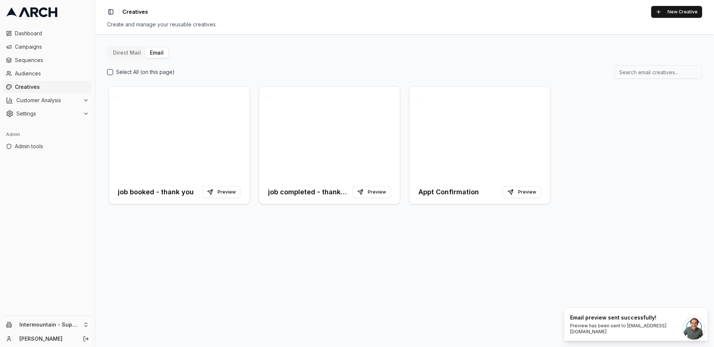
click at [391, 264] on div "Direct Mail Email Select All (on this page) job booked - thank you Preview job …" at bounding box center [404, 190] width 619 height 313
